Goal: Information Seeking & Learning: Learn about a topic

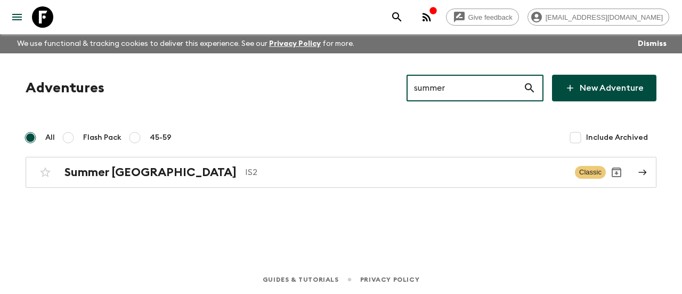
click at [453, 88] on input "summer" at bounding box center [464, 88] width 117 height 30
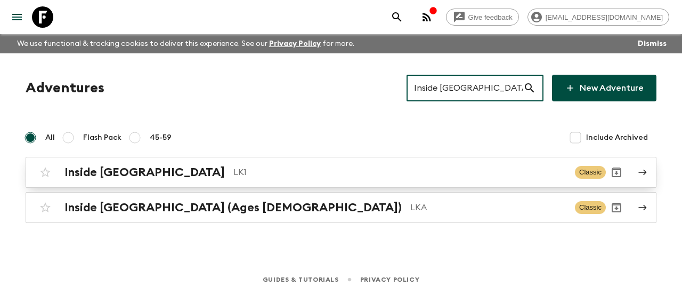
type input "Inside [GEOGRAPHIC_DATA]"
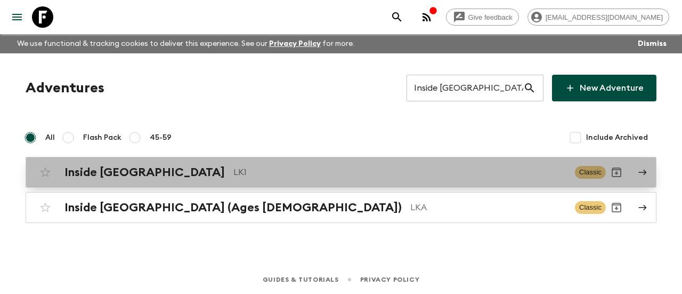
click at [143, 172] on h2 "Inside [GEOGRAPHIC_DATA]" at bounding box center [144, 172] width 160 height 14
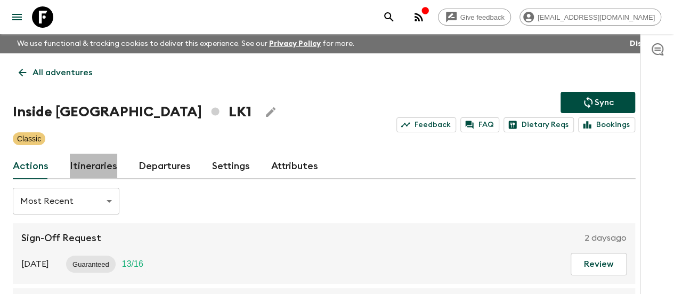
click at [117, 166] on link "Itineraries" at bounding box center [93, 166] width 47 height 26
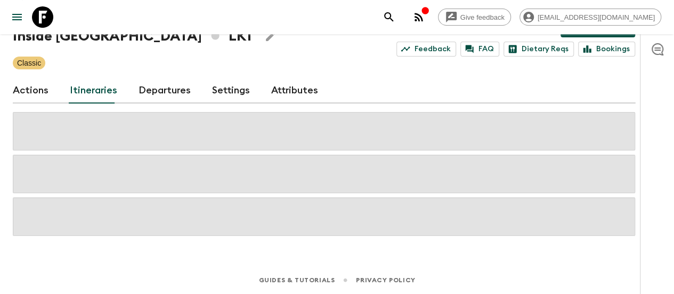
scroll to position [49, 0]
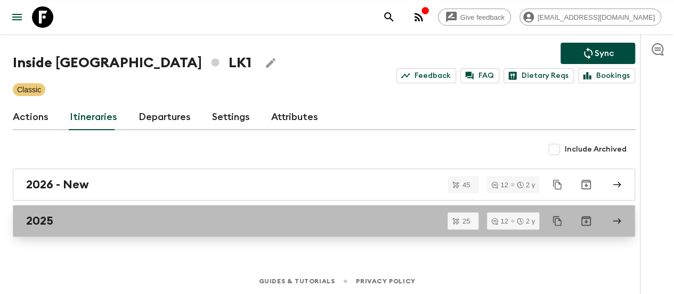
click at [93, 229] on link "2025" at bounding box center [324, 221] width 622 height 32
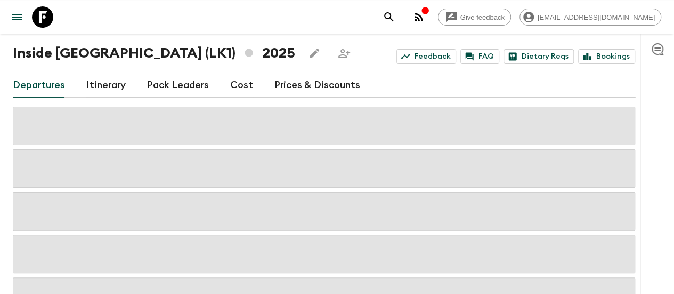
click at [125, 84] on link "Itinerary" at bounding box center [105, 85] width 39 height 26
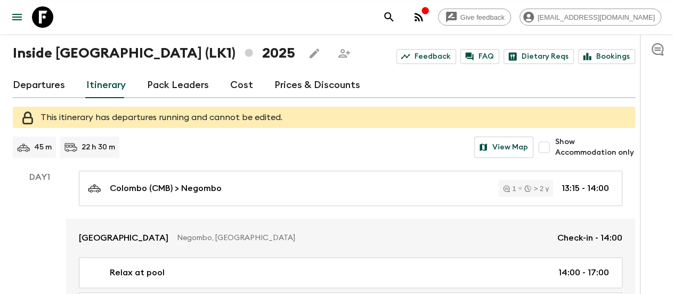
click at [555, 143] on input "Show Accommodation only" at bounding box center [543, 146] width 21 height 21
checkbox input "true"
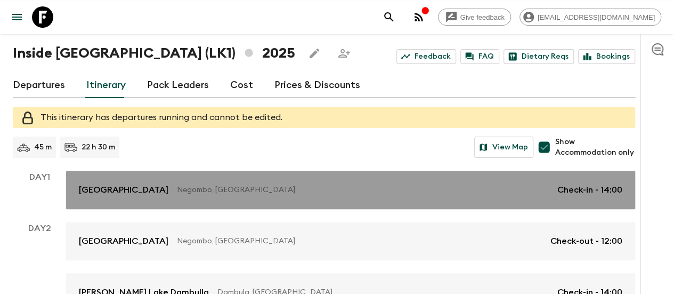
click at [254, 186] on p "Negombo, [GEOGRAPHIC_DATA]" at bounding box center [363, 189] width 372 height 11
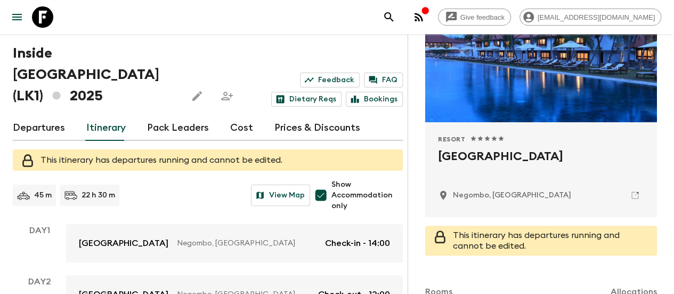
scroll to position [132, 0]
click at [503, 157] on h2 "[GEOGRAPHIC_DATA]" at bounding box center [541, 164] width 206 height 34
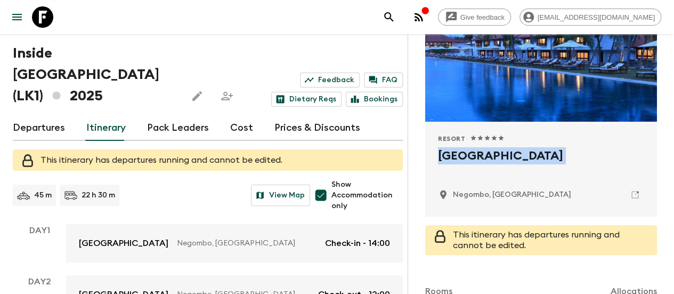
click at [503, 157] on h2 "[GEOGRAPHIC_DATA]" at bounding box center [541, 164] width 206 height 34
copy div "[GEOGRAPHIC_DATA]"
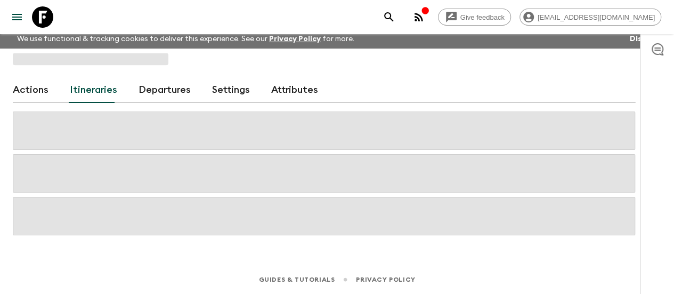
scroll to position [4, 0]
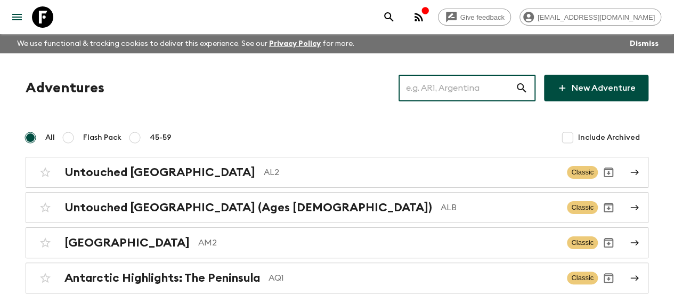
click at [452, 97] on input "text" at bounding box center [456, 88] width 117 height 30
paste input "[GEOGRAPHIC_DATA]"
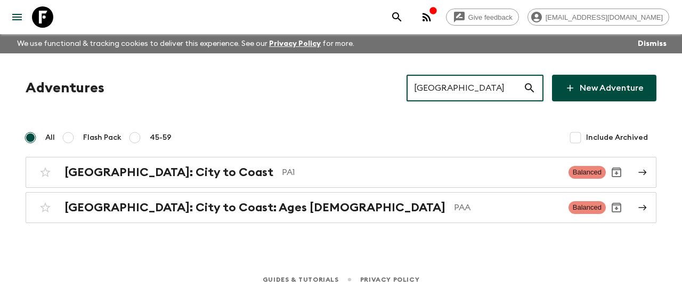
click at [452, 88] on input "[GEOGRAPHIC_DATA]" at bounding box center [464, 88] width 117 height 30
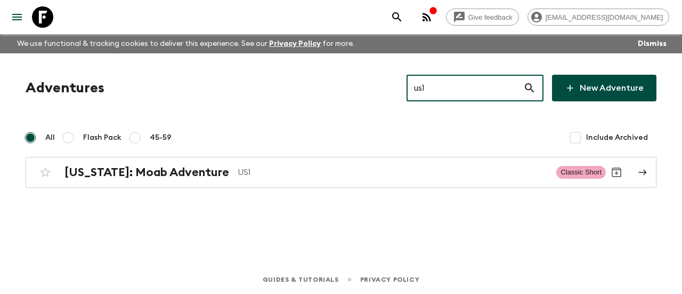
click at [448, 86] on input "us1" at bounding box center [464, 88] width 117 height 30
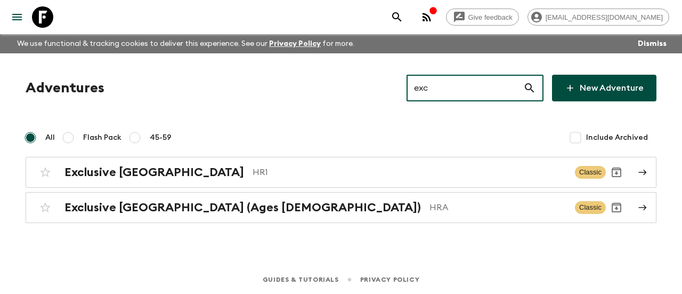
click at [438, 83] on input "exc" at bounding box center [464, 88] width 117 height 30
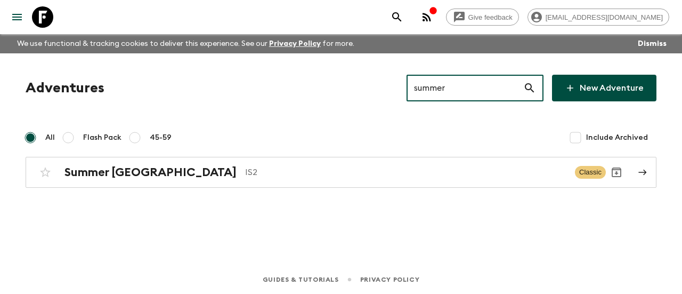
click at [467, 86] on input "summer" at bounding box center [464, 88] width 117 height 30
paste input "Inside [GEOGRAPHIC_DATA]"
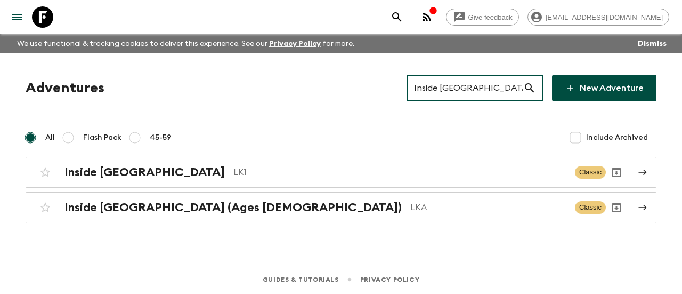
type input "Inside [GEOGRAPHIC_DATA]"
